Goal: Task Accomplishment & Management: Manage account settings

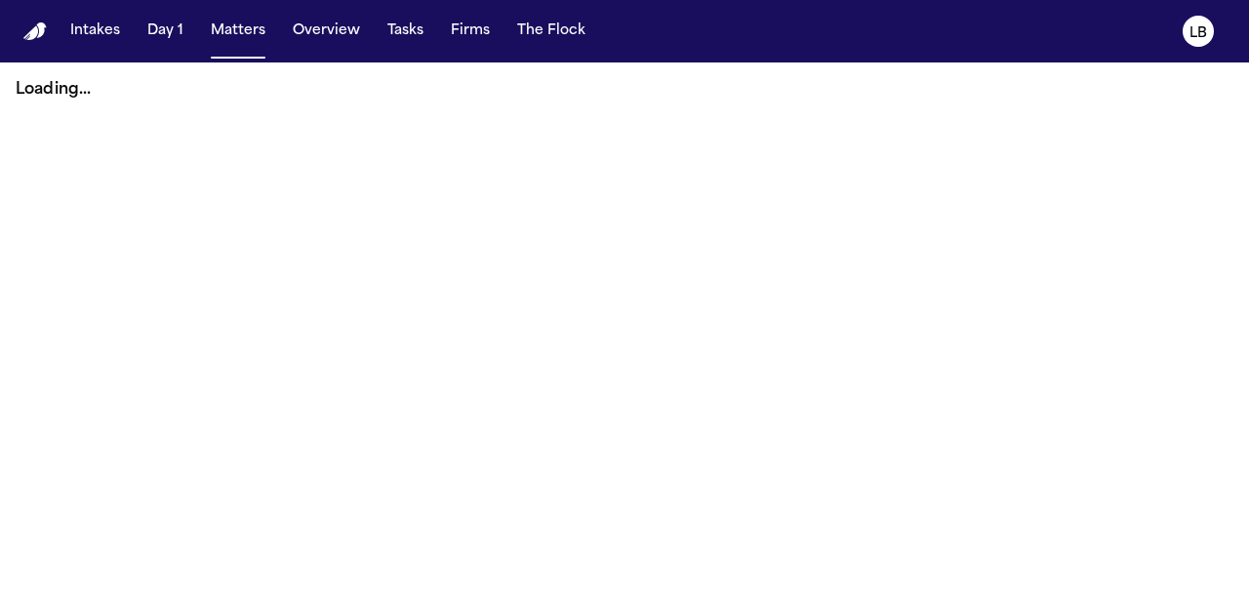
click at [411, 50] on nav "Intakes Day 1 Matters Overview Tasks Firms The Flock LB" at bounding box center [624, 31] width 1249 height 62
click at [453, 40] on button "Firms" at bounding box center [470, 31] width 55 height 35
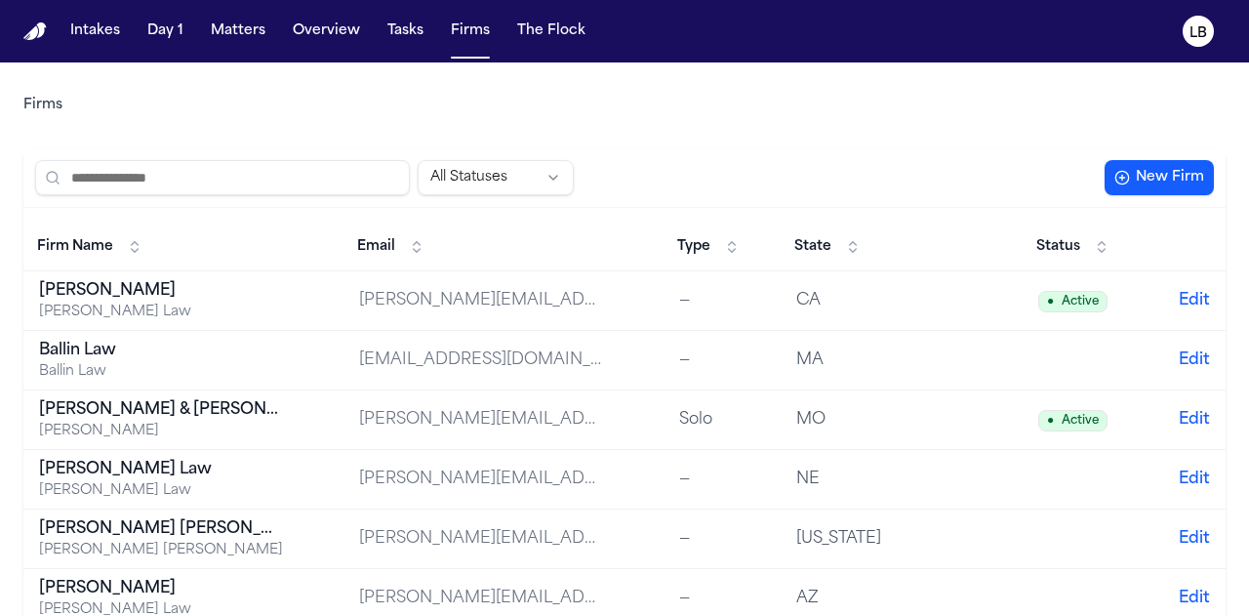
click at [269, 190] on input "search" at bounding box center [222, 177] width 375 height 35
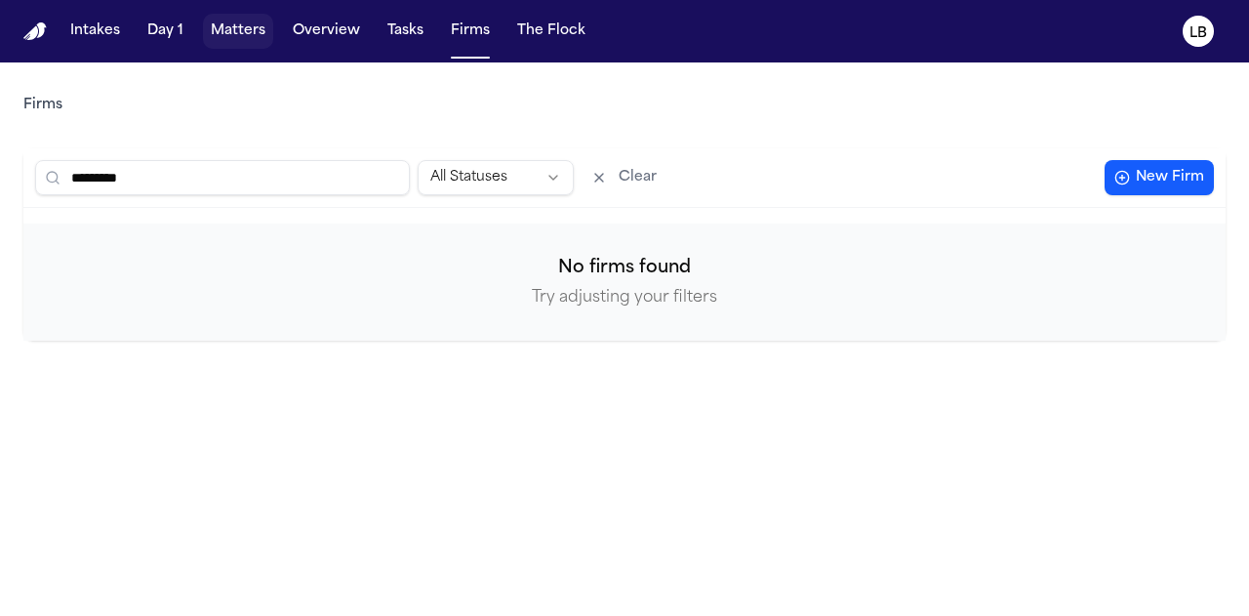
type input "*********"
click at [221, 22] on button "Matters" at bounding box center [238, 31] width 70 height 35
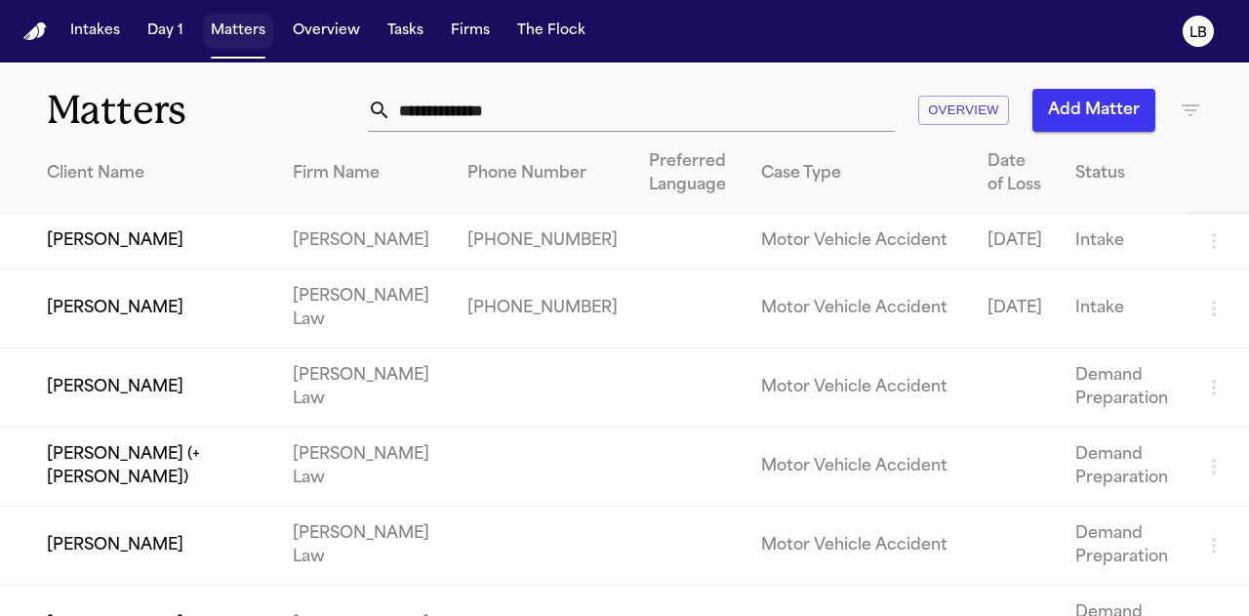
click at [233, 35] on button "Matters" at bounding box center [238, 31] width 70 height 35
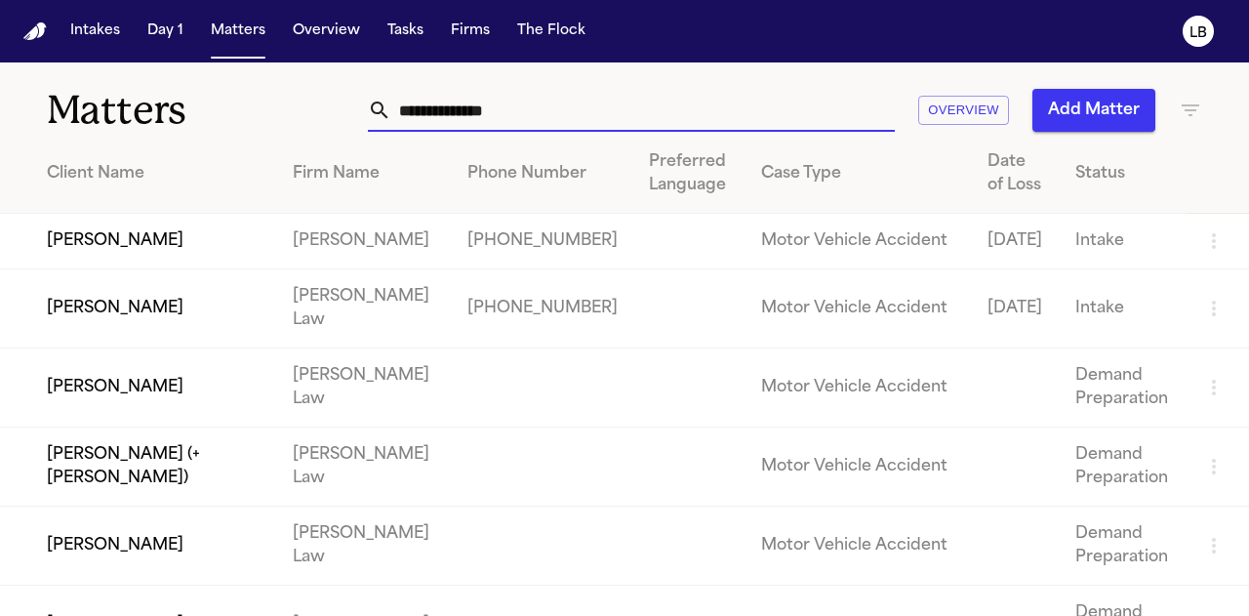
click at [457, 102] on input "text" at bounding box center [642, 110] width 503 height 43
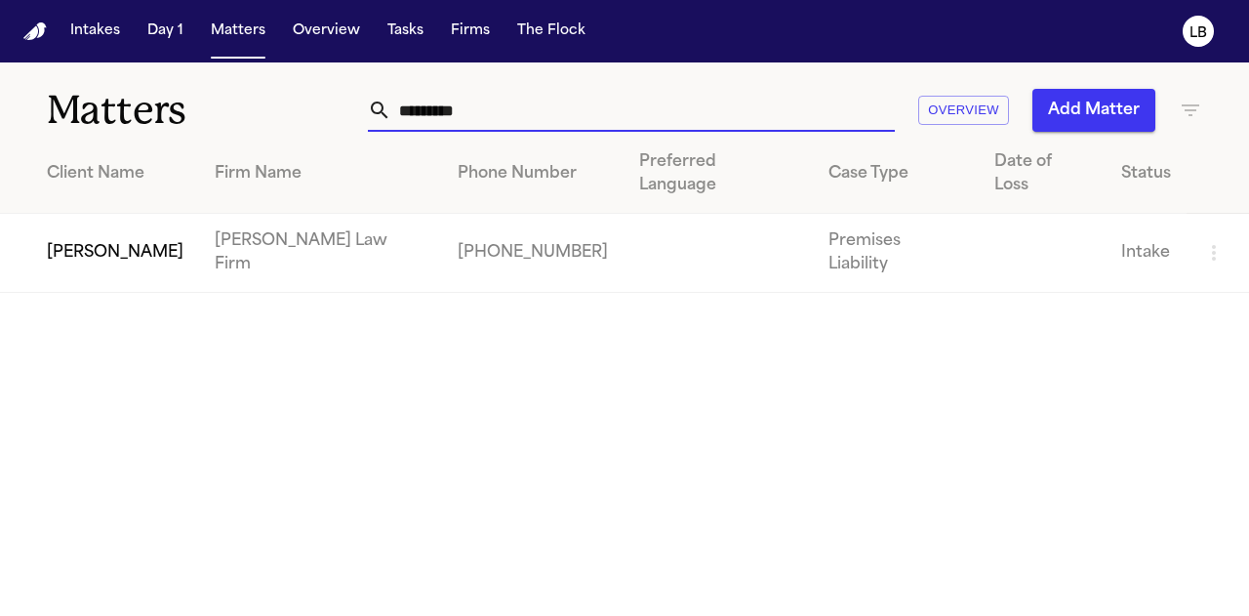
type input "*********"
click at [400, 214] on td "[PERSON_NAME] Law Firm" at bounding box center [320, 253] width 243 height 79
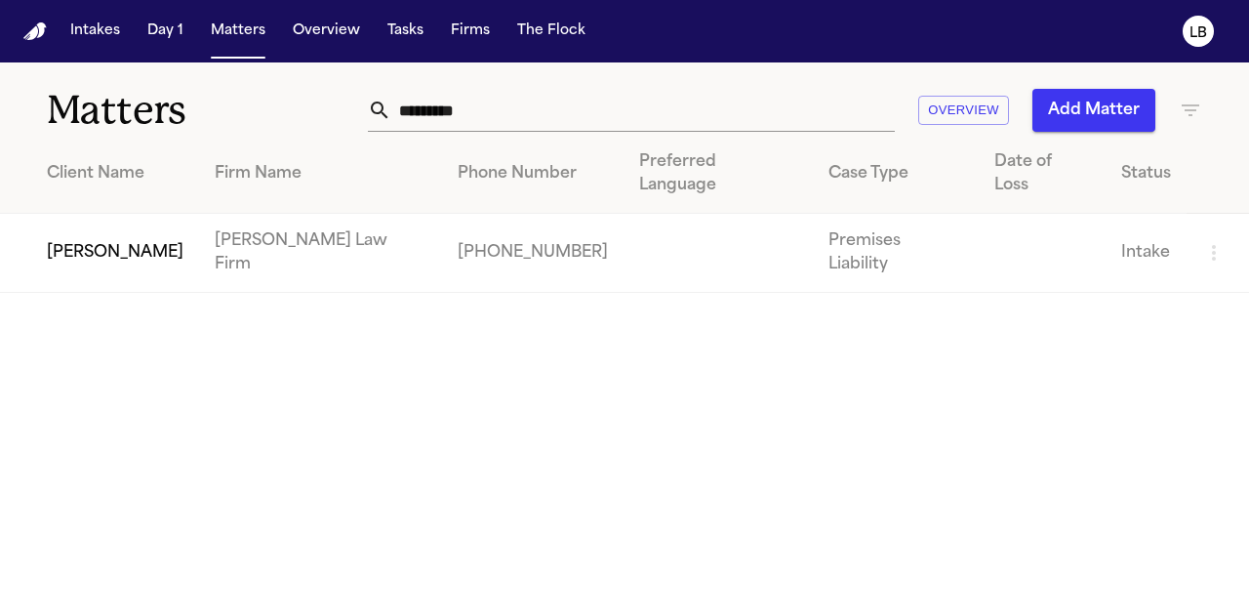
click at [117, 214] on td "[PERSON_NAME]" at bounding box center [99, 253] width 199 height 79
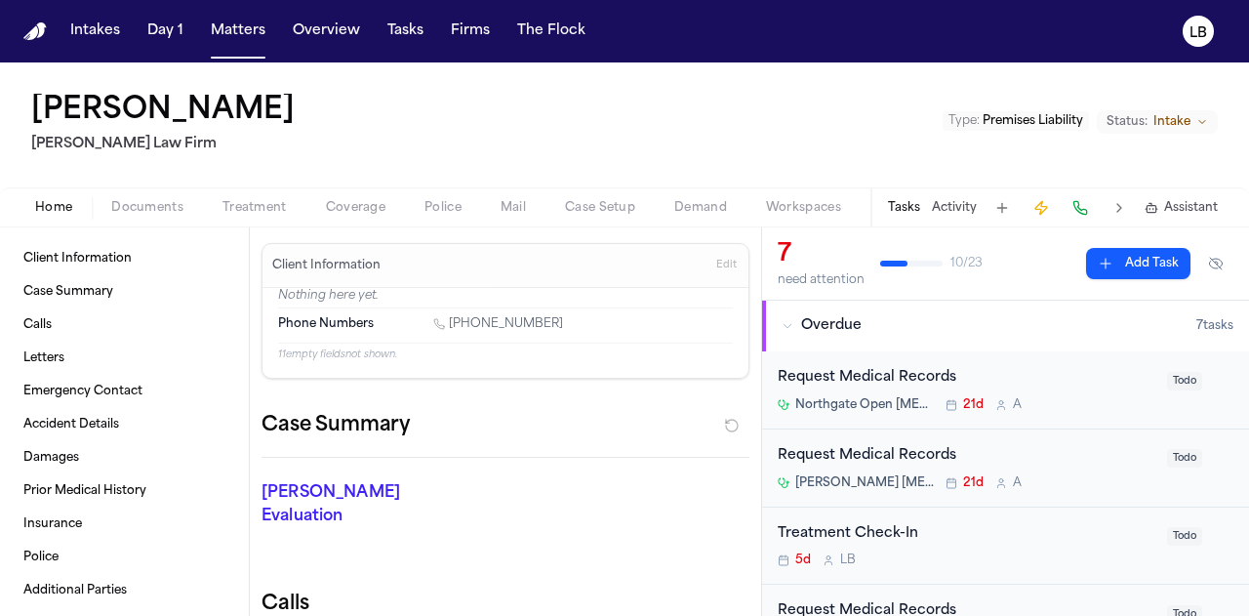
click at [480, 320] on link "[PHONE_NUMBER]" at bounding box center [498, 324] width 130 height 16
click at [0, 155] on div "San [PERSON_NAME] [PERSON_NAME] Law Firm Type : Premises Liability Status: Inta…" at bounding box center [624, 124] width 1249 height 125
click at [166, 203] on span "Documents" at bounding box center [147, 208] width 72 height 16
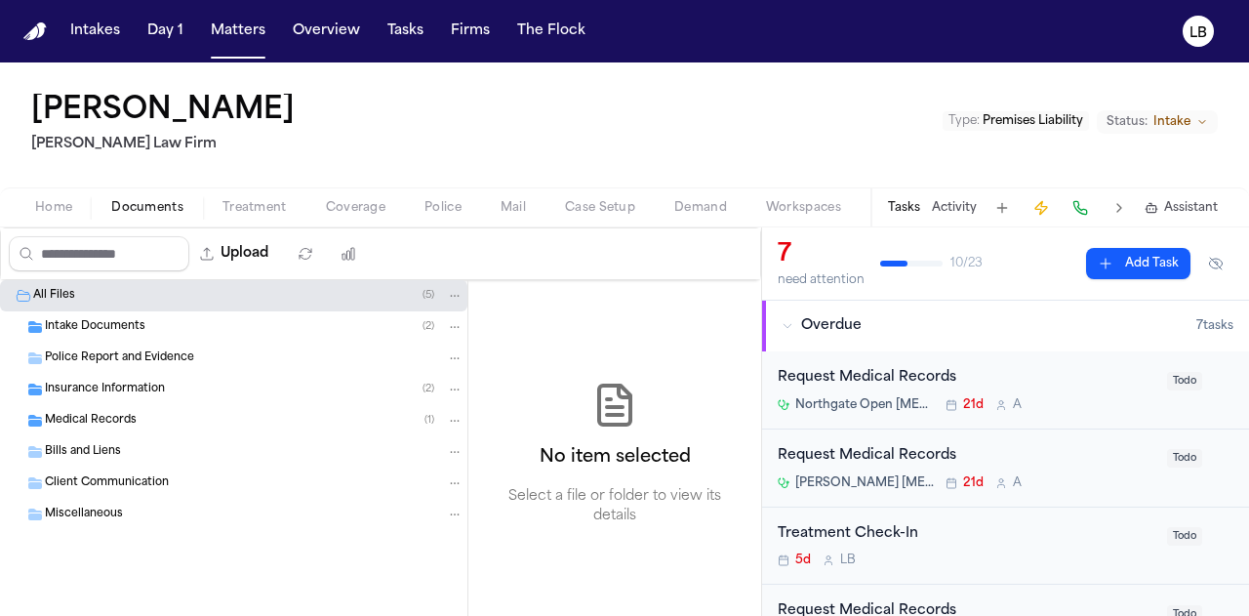
click at [154, 329] on div "Intake Documents ( 2 )" at bounding box center [254, 327] width 419 height 18
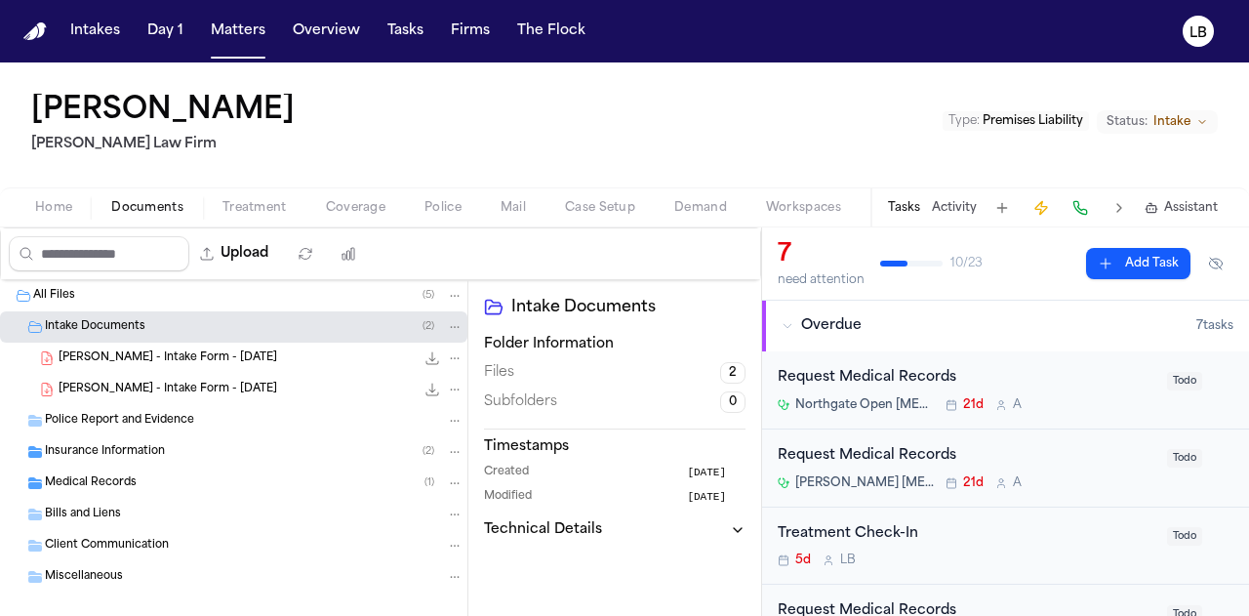
click at [214, 364] on span "[PERSON_NAME] - Intake Form - [DATE]" at bounding box center [168, 358] width 219 height 17
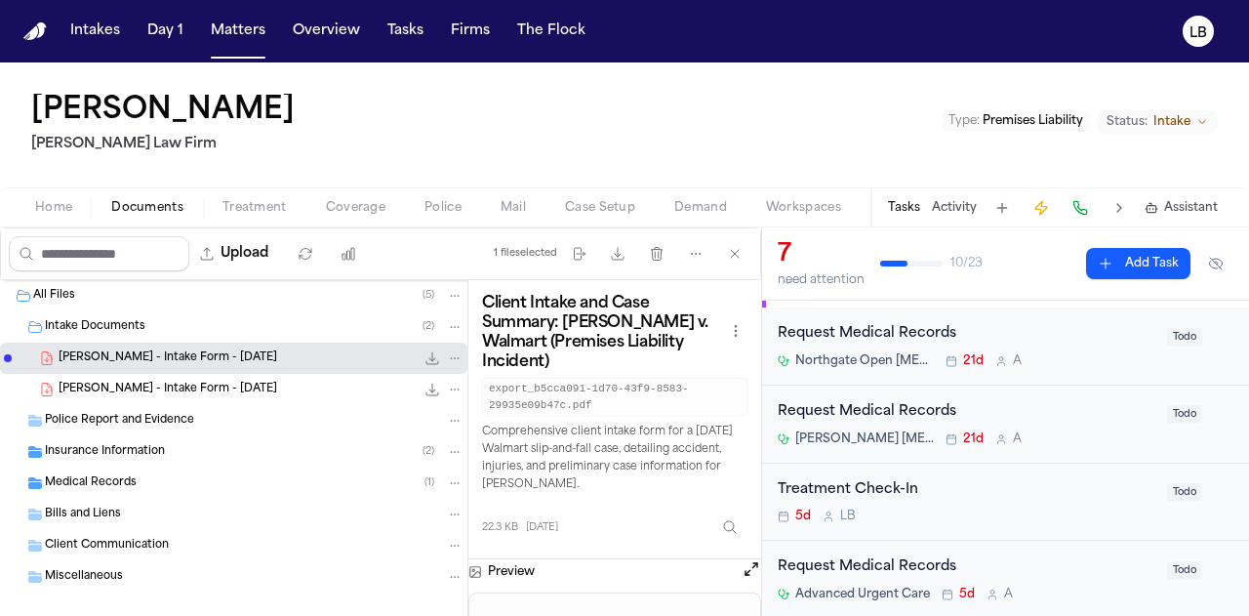
scroll to position [45, 0]
click at [619, 247] on icon "button" at bounding box center [618, 254] width 16 height 16
click at [940, 210] on button "Activity" at bounding box center [954, 208] width 45 height 16
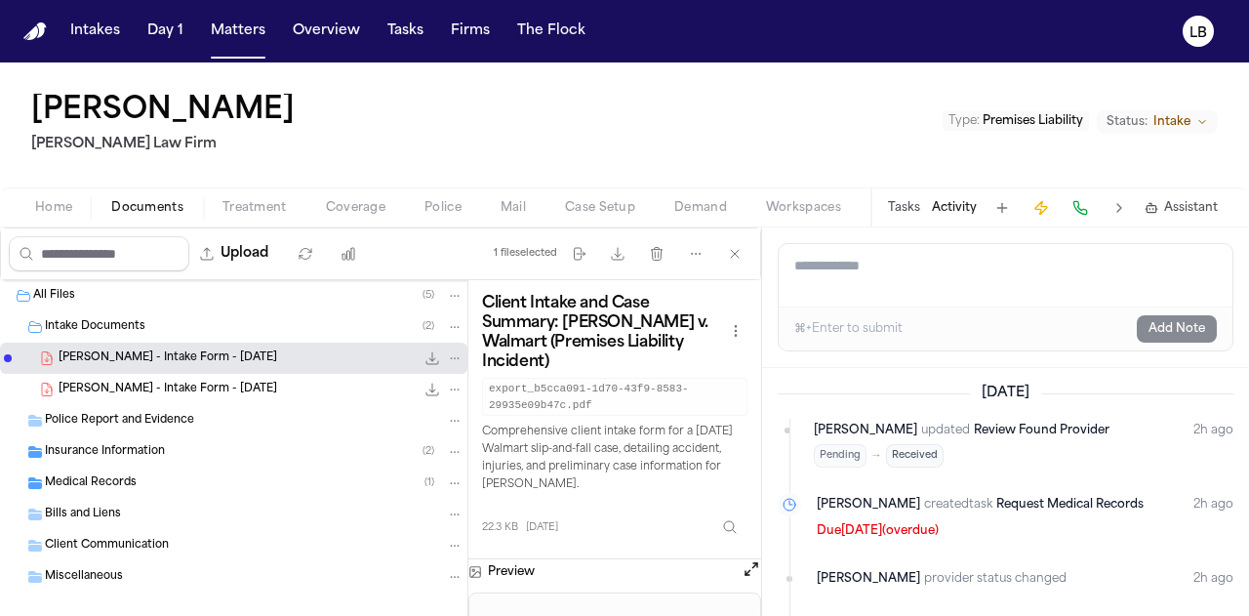
click at [853, 280] on textarea "Add a note to this matter" at bounding box center [1006, 275] width 454 height 62
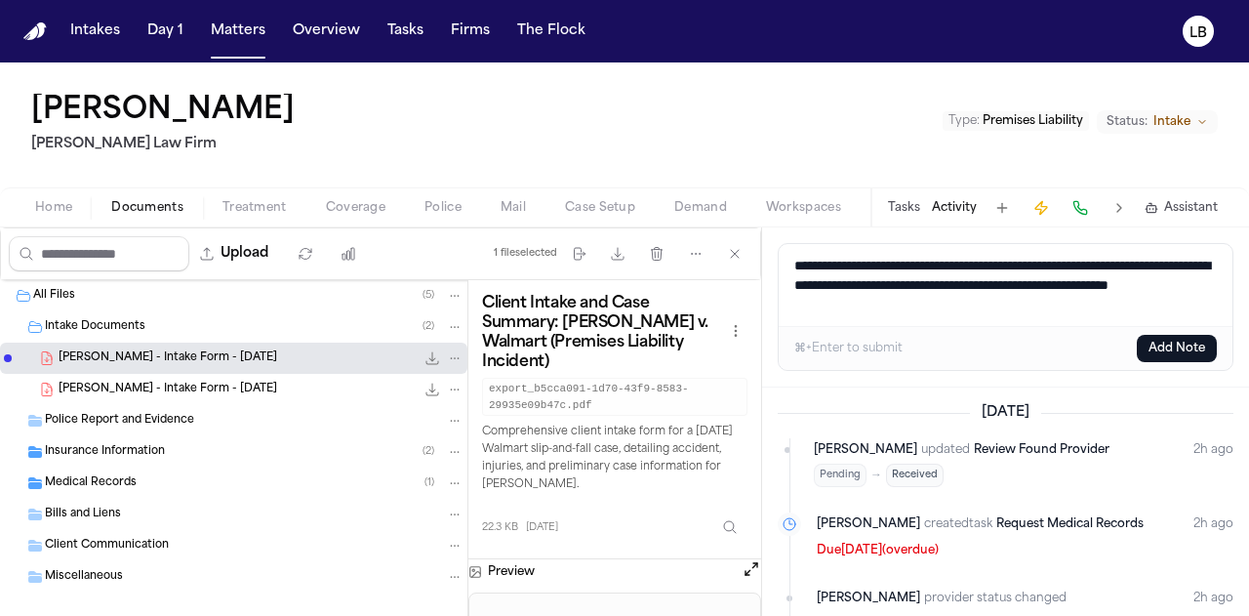
click at [1000, 296] on textarea "**********" at bounding box center [1006, 285] width 455 height 82
type textarea "**********"
